Goal: Information Seeking & Learning: Learn about a topic

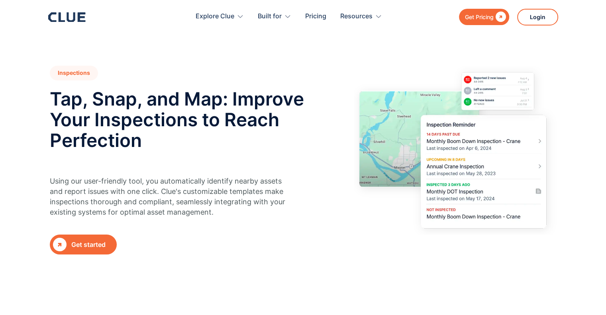
drag, startPoint x: 0, startPoint y: 0, endPoint x: 577, endPoint y: -41, distance: 578.6
click at [577, 0] on html "Get Pricing  Explore Clue Solutions Tailored solutions for your construction e…" at bounding box center [303, 157] width 606 height 315
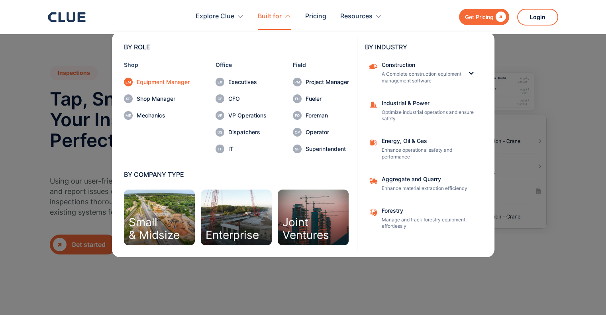
click at [173, 83] on div "Equipment Manager" at bounding box center [163, 82] width 53 height 6
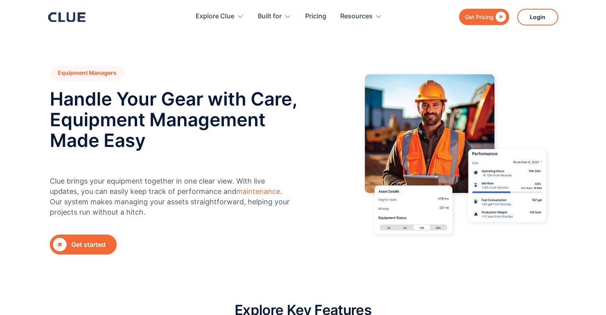
click at [606, 29] on html "Get Pricing  Explore Clue Solutions Tailored solutions for your construction e…" at bounding box center [303, 157] width 606 height 315
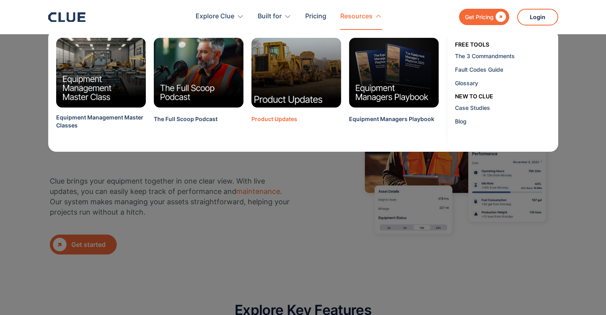
click at [280, 70] on img at bounding box center [296, 72] width 99 height 77
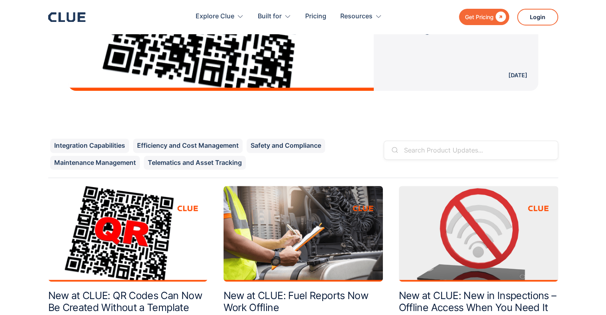
scroll to position [304, 0]
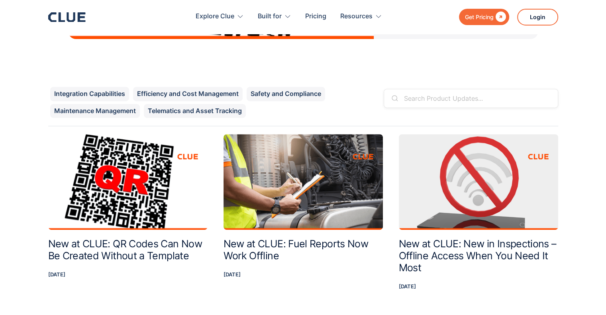
drag, startPoint x: 611, startPoint y: 12, endPoint x: 612, endPoint y: 26, distance: 13.2
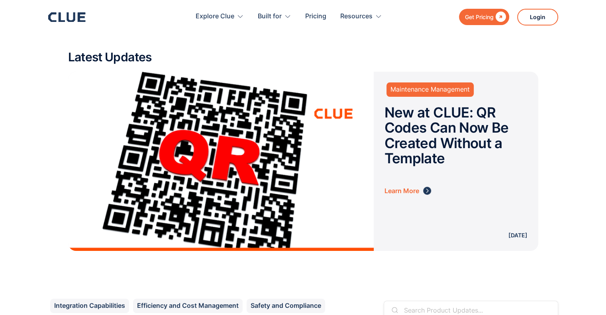
scroll to position [0, 0]
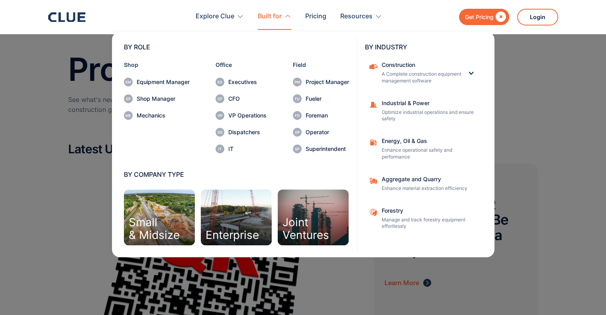
click at [275, 16] on div "Built for" at bounding box center [270, 16] width 24 height 25
